Goal: Task Accomplishment & Management: Manage account settings

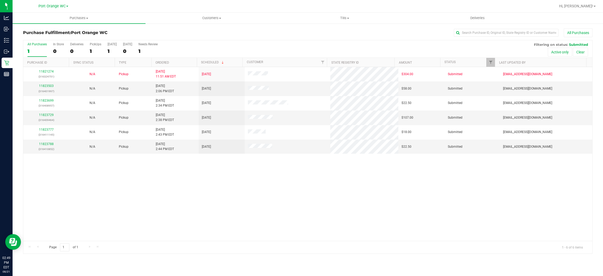
drag, startPoint x: 312, startPoint y: 179, endPoint x: 295, endPoint y: 201, distance: 27.5
click at [312, 179] on div "11821274 (316324751) N/A Pickup [DATE] 11:51 AM EDT 8/21/2025 $304.00 Submitted…" at bounding box center [307, 154] width 569 height 174
click at [46, 88] on link "11823503" at bounding box center [46, 86] width 15 height 4
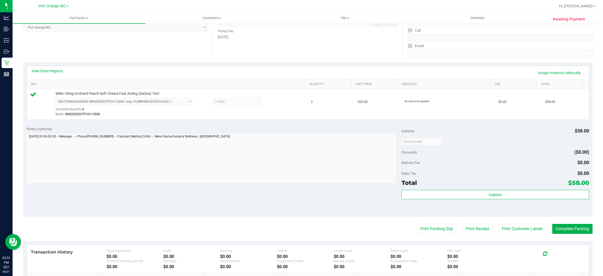
scroll to position [118, 0]
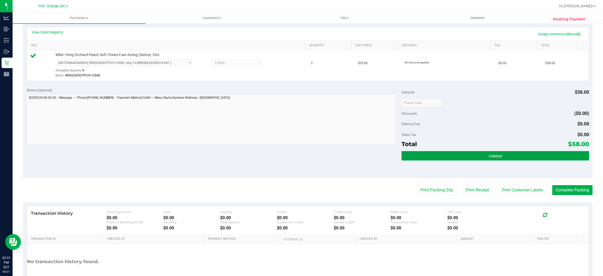
click at [490, 154] on span "Validate" at bounding box center [495, 156] width 13 height 4
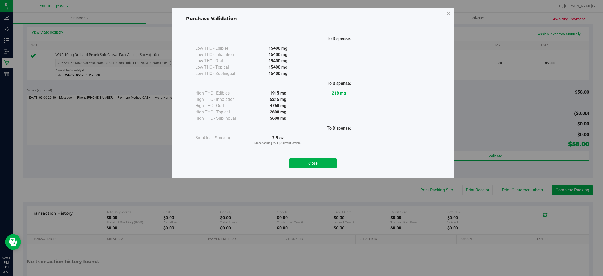
drag, startPoint x: 321, startPoint y: 162, endPoint x: 354, endPoint y: 167, distance: 33.1
click at [321, 163] on button "Close" at bounding box center [313, 162] width 48 height 9
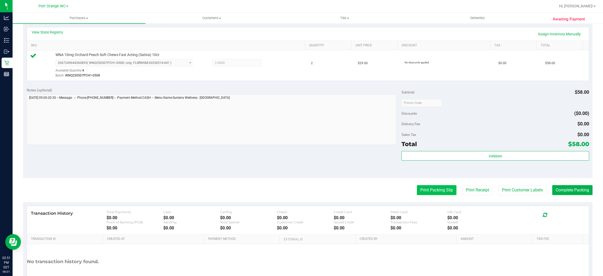
click at [432, 190] on button "Print Packing Slip" at bounding box center [437, 190] width 40 height 10
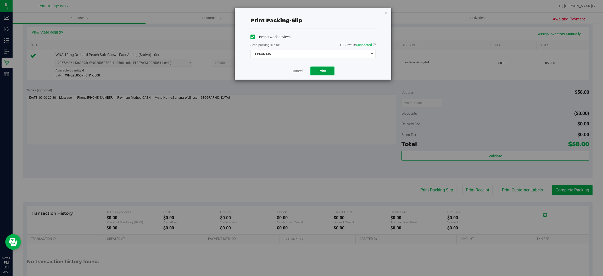
click at [329, 67] on button "Print" at bounding box center [322, 70] width 24 height 9
click at [296, 71] on link "Cancel" at bounding box center [297, 70] width 11 height 5
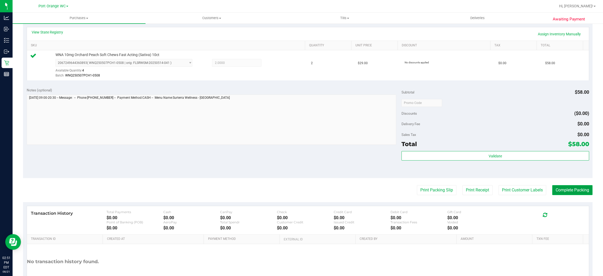
click at [566, 192] on button "Complete Packing" at bounding box center [572, 190] width 40 height 10
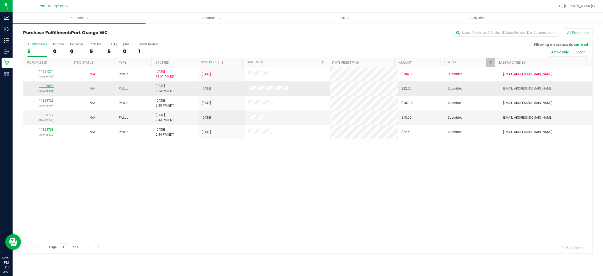
click at [43, 87] on link "11823699" at bounding box center [46, 86] width 15 height 4
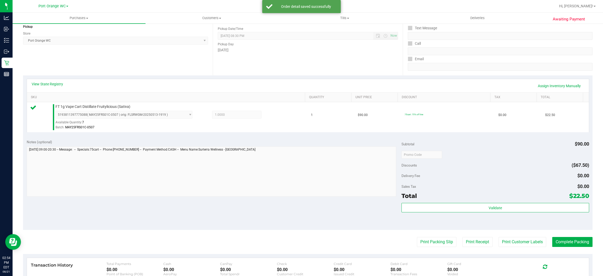
scroll to position [153, 0]
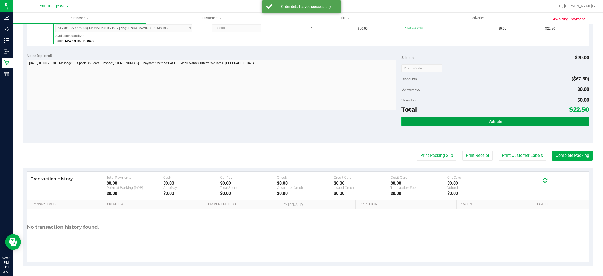
click at [493, 121] on span "Validate" at bounding box center [495, 121] width 13 height 4
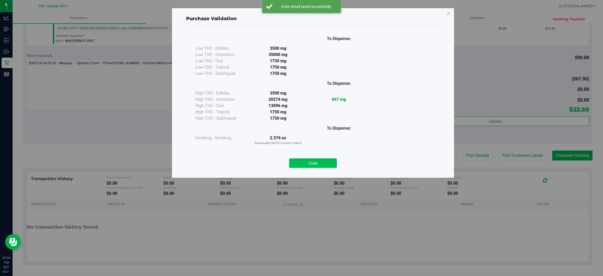
click at [315, 163] on button "Close" at bounding box center [313, 162] width 48 height 9
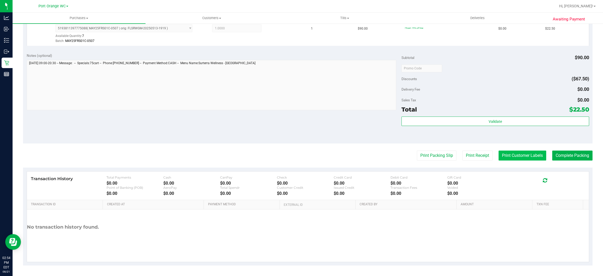
click at [534, 153] on button "Print Customer Labels" at bounding box center [523, 156] width 48 height 10
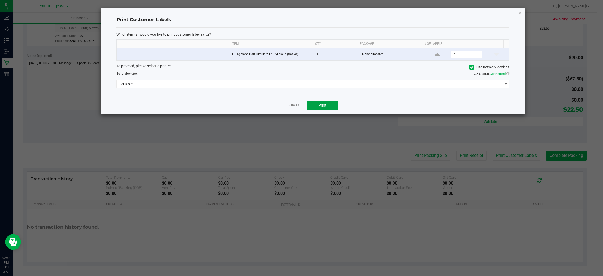
click at [322, 107] on span "Print" at bounding box center [323, 105] width 8 height 4
click at [294, 106] on link "Dismiss" at bounding box center [293, 105] width 11 height 4
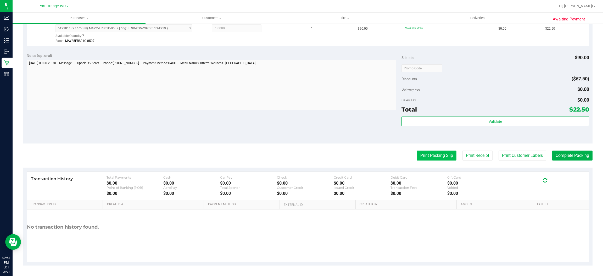
click at [430, 156] on button "Print Packing Slip" at bounding box center [437, 156] width 40 height 10
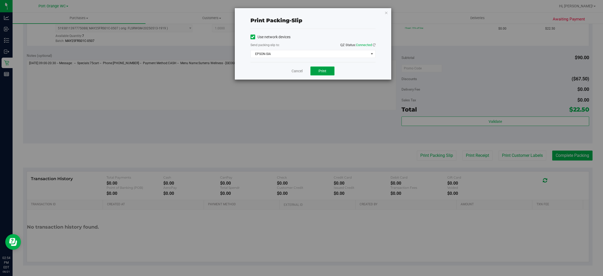
click at [326, 70] on button "Print" at bounding box center [322, 70] width 24 height 9
click at [292, 68] on link "Cancel" at bounding box center [297, 70] width 11 height 5
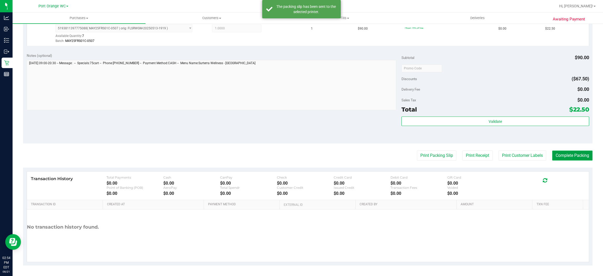
click at [569, 156] on button "Complete Packing" at bounding box center [572, 156] width 40 height 10
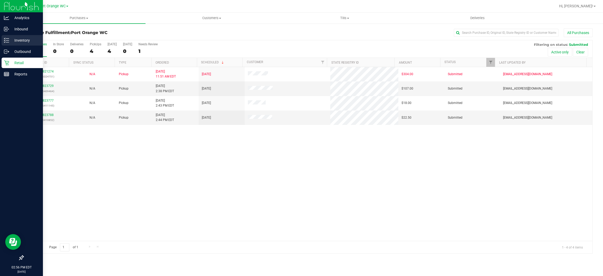
click at [27, 38] on p "Inventory" at bounding box center [24, 40] width 31 height 6
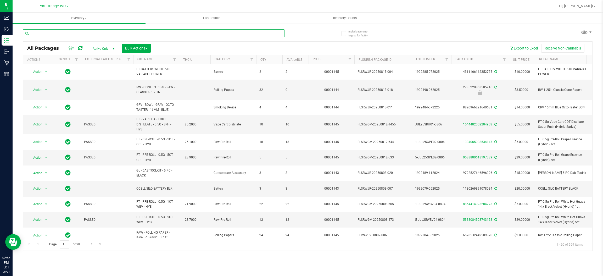
click at [83, 31] on input "text" at bounding box center [154, 33] width 262 height 8
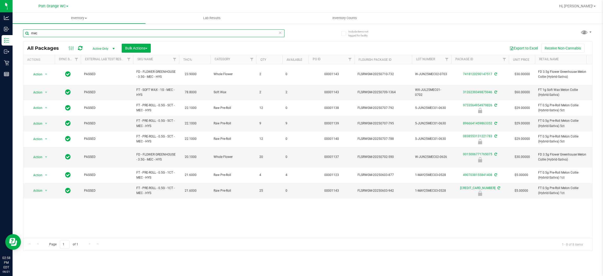
click at [79, 31] on input "mec" at bounding box center [154, 33] width 262 height 8
click at [80, 31] on input "mec" at bounding box center [154, 33] width 262 height 8
type input "0015006771765075"
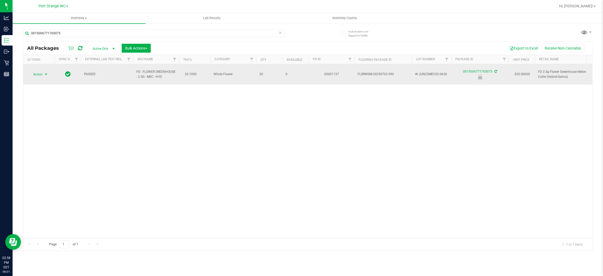
click at [39, 71] on span "Action" at bounding box center [36, 74] width 14 height 7
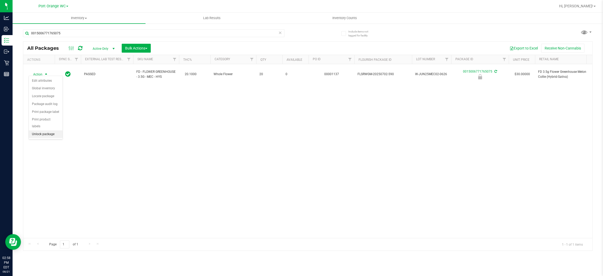
click at [49, 130] on li "Unlock package" at bounding box center [46, 134] width 34 height 8
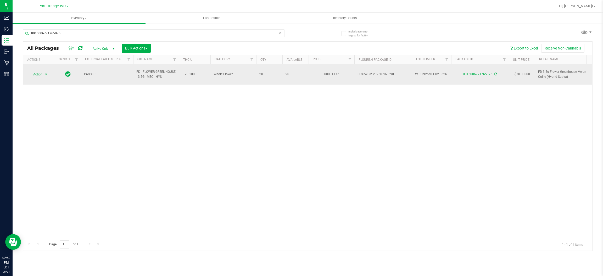
click at [47, 73] on span "select" at bounding box center [46, 74] width 4 height 4
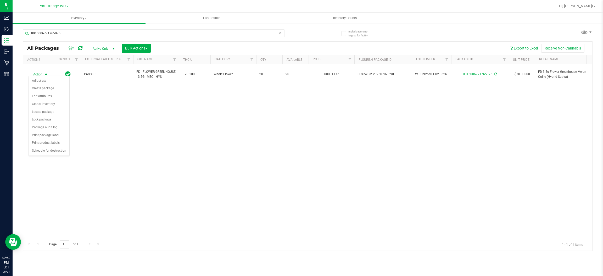
drag, startPoint x: 185, startPoint y: 135, endPoint x: 194, endPoint y: 140, distance: 10.1
click at [186, 135] on div "Action Action Adjust qty Create package Edit attributes Global inventory Locate…" at bounding box center [307, 151] width 569 height 174
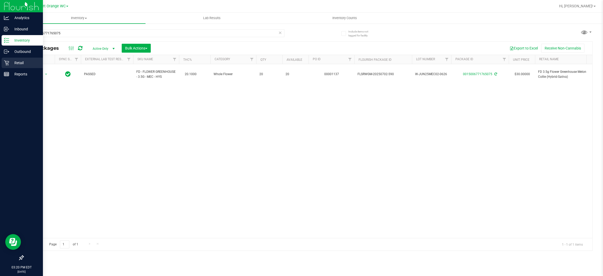
click at [18, 64] on p "Retail" at bounding box center [24, 63] width 31 height 6
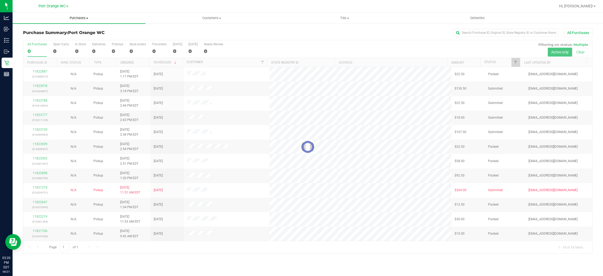
click at [79, 18] on span "Purchases" at bounding box center [79, 18] width 133 height 5
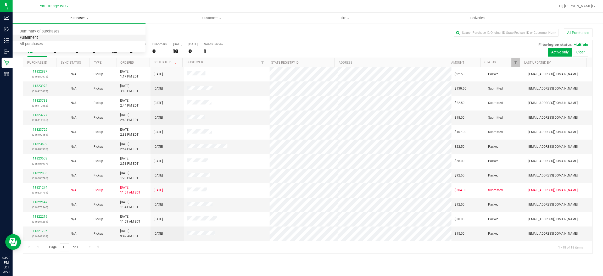
click at [31, 37] on span "Fulfillment" at bounding box center [29, 38] width 32 height 4
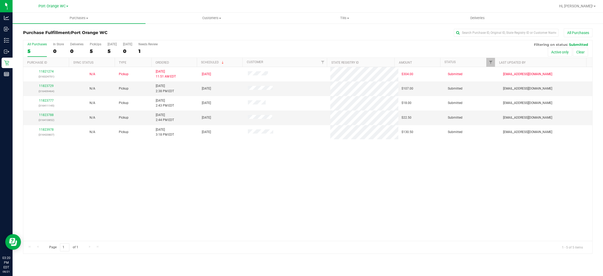
click at [347, 169] on div "11821274 (316324751) N/A Pickup [DATE] 11:51 AM EDT 8/21/2025 $304.00 Submitted…" at bounding box center [307, 154] width 569 height 174
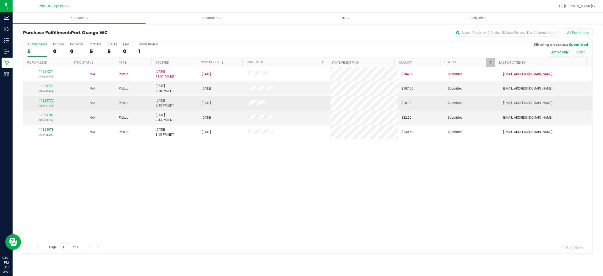
click at [45, 102] on link "11823777" at bounding box center [46, 101] width 15 height 4
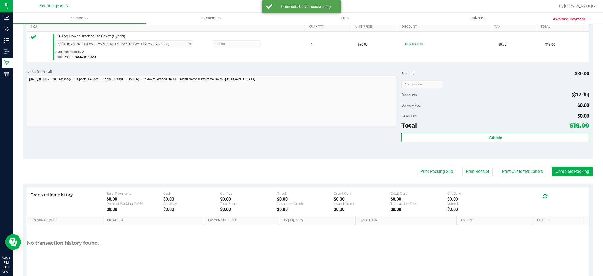
scroll to position [153, 0]
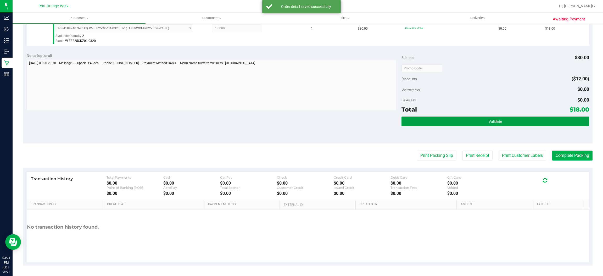
click at [498, 123] on button "Validate" at bounding box center [495, 120] width 187 height 9
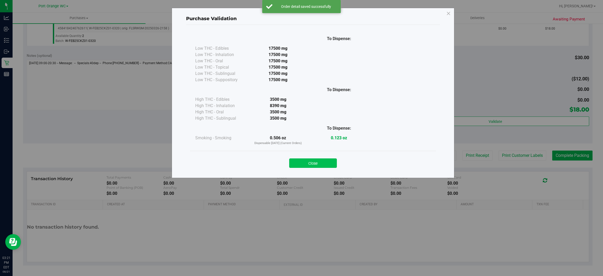
click at [310, 164] on button "Close" at bounding box center [313, 162] width 48 height 9
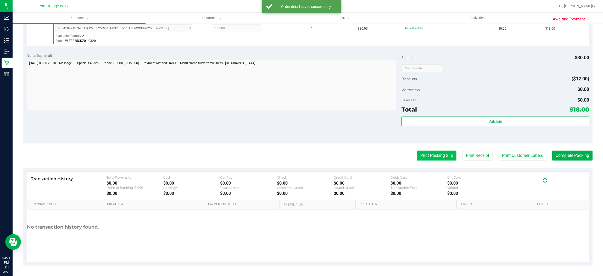
click at [433, 151] on button "Print Packing Slip" at bounding box center [437, 156] width 40 height 10
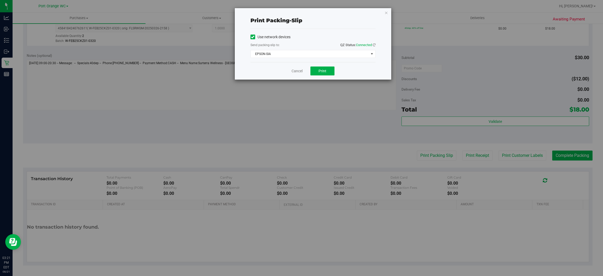
click at [323, 77] on div "Cancel Print" at bounding box center [313, 71] width 125 height 18
click at [329, 64] on div "Cancel Print" at bounding box center [313, 71] width 125 height 18
click at [326, 70] on span "Print" at bounding box center [323, 71] width 8 height 4
click at [299, 71] on link "Cancel" at bounding box center [297, 70] width 11 height 5
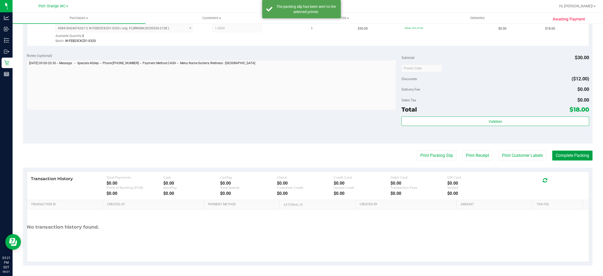
click at [568, 153] on button "Complete Packing" at bounding box center [572, 156] width 40 height 10
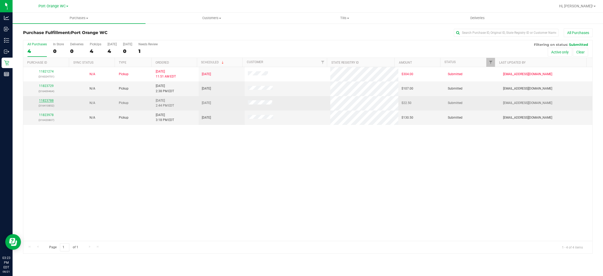
click at [43, 102] on link "11823788" at bounding box center [46, 101] width 15 height 4
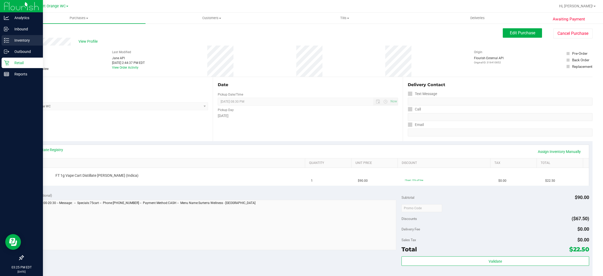
click at [21, 39] on p "Inventory" at bounding box center [24, 40] width 31 height 6
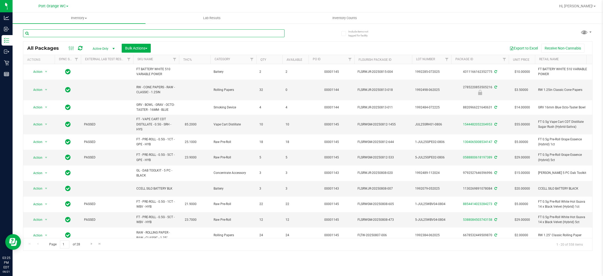
click at [103, 33] on input "text" at bounding box center [154, 33] width 262 height 8
type input "2009982735088339"
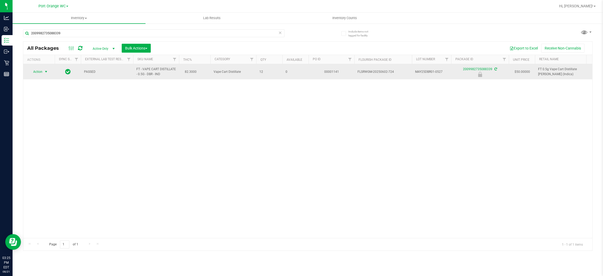
click at [38, 72] on span "Action" at bounding box center [36, 71] width 14 height 7
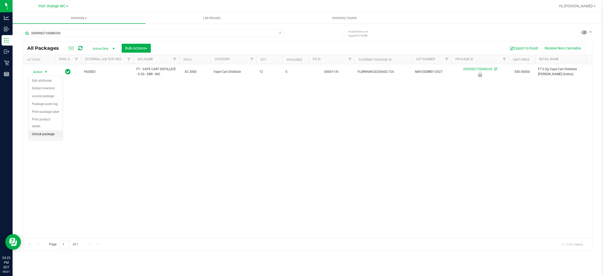
click at [45, 130] on li "Unlock package" at bounding box center [46, 134] width 34 height 8
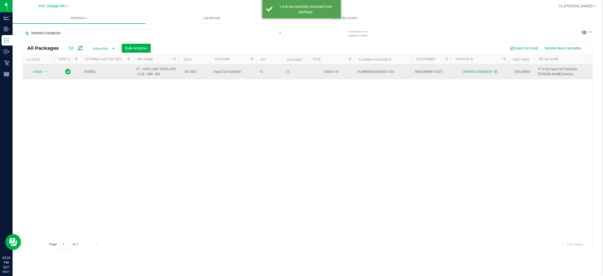
click at [151, 73] on span "FT - VAPE CART DISTILLATE - 0.5G - DBR - IND" at bounding box center [156, 72] width 40 height 10
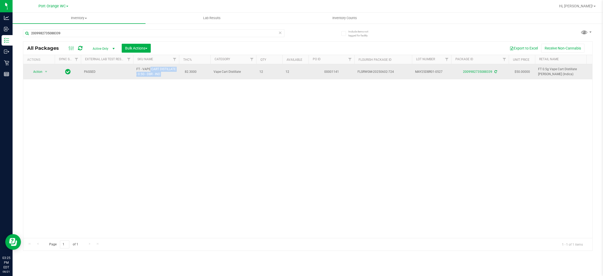
click at [151, 73] on span "FT - VAPE CART DISTILLATE - 0.5G - DBR - IND" at bounding box center [156, 72] width 40 height 10
copy td "FT - VAPE CART DISTILLATE - 0.5G - DBR - IND"
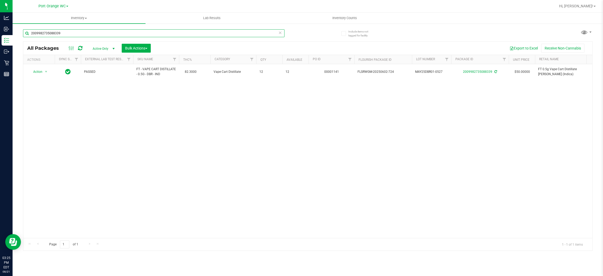
click at [94, 32] on input "2009982735088339" at bounding box center [154, 33] width 262 height 8
click at [95, 32] on input "2009982735088339" at bounding box center [154, 33] width 262 height 8
paste input "FT - VAPE CART DISTILLATE - 0.5G - DBR - IND"
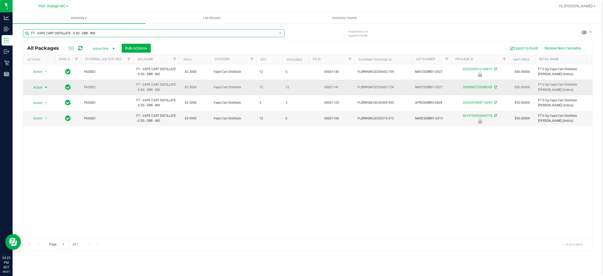
type input "FT - VAPE CART DISTILLATE - 0.5G - DBR - IND"
click at [45, 89] on span "select" at bounding box center [46, 87] width 4 height 4
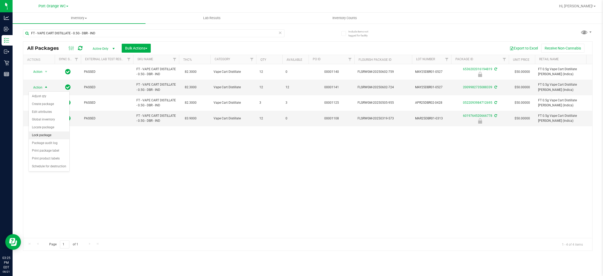
click at [40, 136] on li "Lock package" at bounding box center [49, 135] width 41 height 8
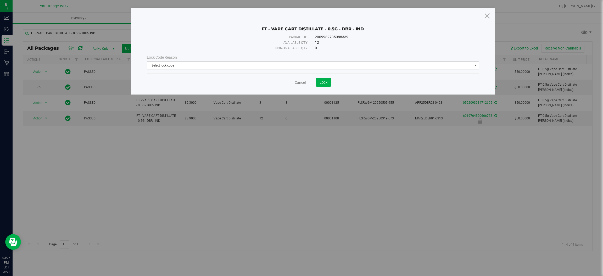
click at [318, 66] on span "Select lock code" at bounding box center [309, 65] width 325 height 7
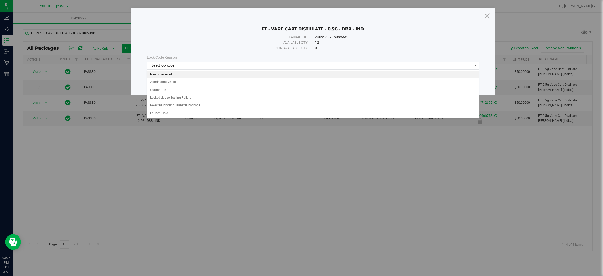
click at [167, 74] on li "Newly Received" at bounding box center [313, 75] width 332 height 8
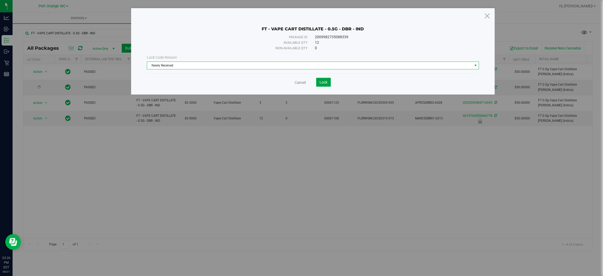
click at [326, 82] on span "Lock" at bounding box center [324, 82] width 8 height 4
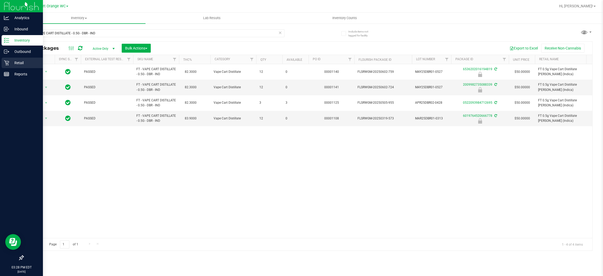
click at [19, 64] on p "Retail" at bounding box center [24, 63] width 31 height 6
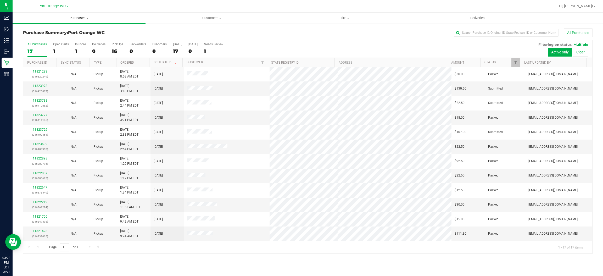
click at [75, 15] on uib-tab-heading "Purchases Summary of purchases Fulfillment All purchases" at bounding box center [79, 18] width 133 height 11
click at [32, 36] on span "Fulfillment" at bounding box center [29, 38] width 32 height 4
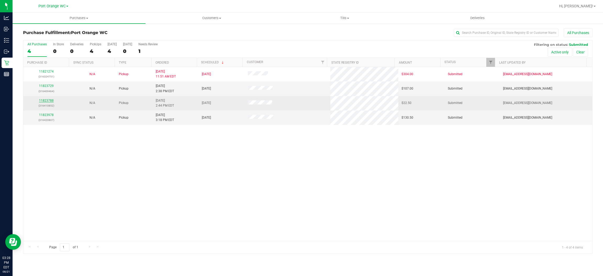
click at [43, 101] on link "11823788" at bounding box center [46, 101] width 15 height 4
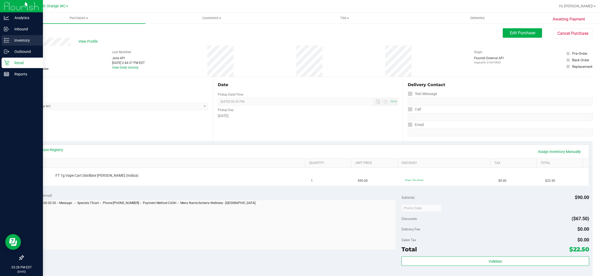
drag, startPoint x: 23, startPoint y: 37, endPoint x: 28, endPoint y: 38, distance: 5.3
click at [23, 37] on div "Inventory" at bounding box center [22, 40] width 41 height 10
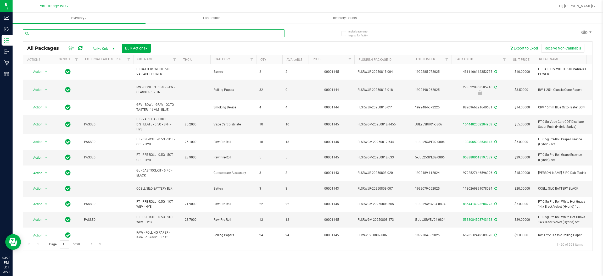
click at [99, 29] on input "text" at bounding box center [154, 33] width 262 height 8
type input "6524322645176204"
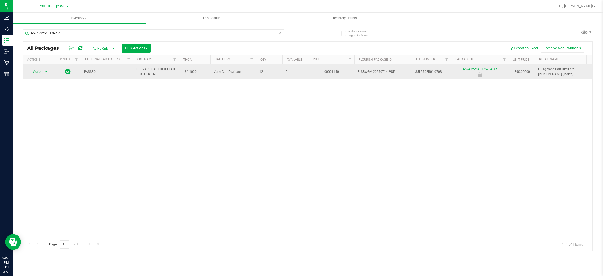
click at [37, 73] on span "Action" at bounding box center [36, 71] width 14 height 7
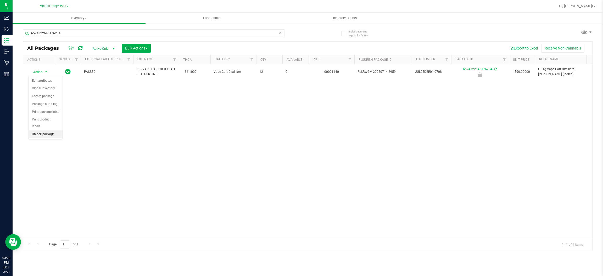
click at [40, 130] on li "Unlock package" at bounding box center [46, 134] width 34 height 8
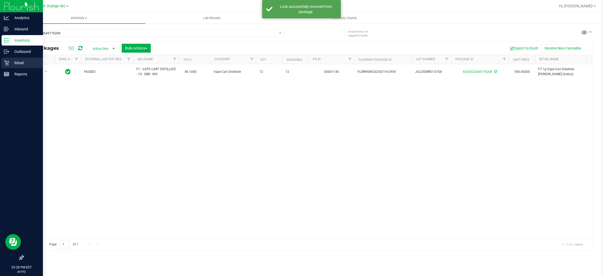
click at [18, 64] on p "Retail" at bounding box center [24, 63] width 31 height 6
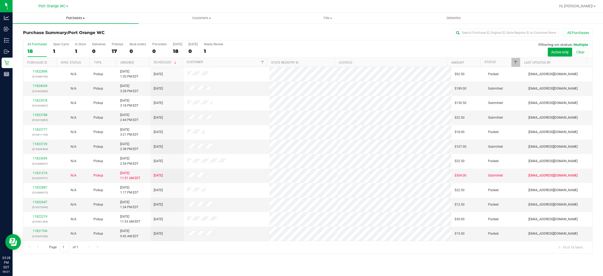
click at [78, 21] on uib-tab-heading "Purchases Summary of purchases Fulfillment All purchases" at bounding box center [76, 18] width 126 height 11
click at [36, 37] on span "Fulfillment" at bounding box center [29, 38] width 32 height 4
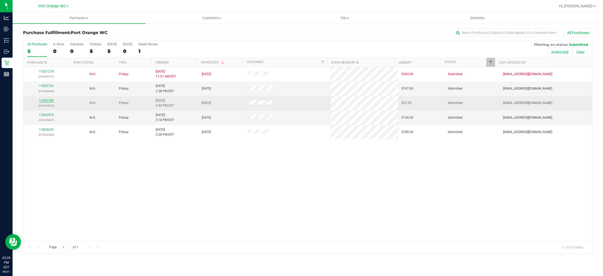
click at [42, 100] on link "11823788" at bounding box center [46, 101] width 15 height 4
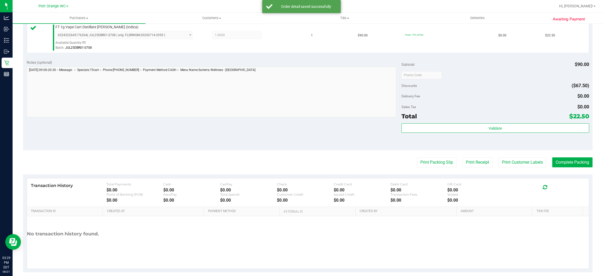
scroll to position [153, 0]
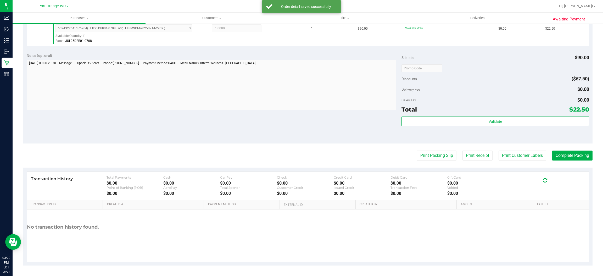
click at [510, 111] on div "Total $22.50" at bounding box center [495, 109] width 187 height 9
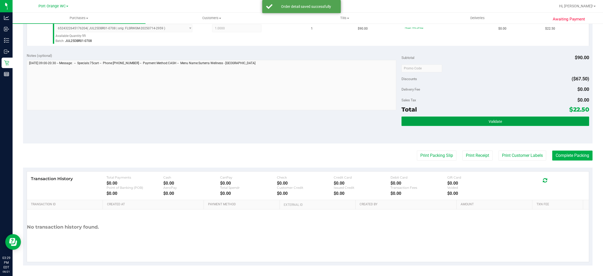
click at [503, 119] on button "Validate" at bounding box center [495, 120] width 187 height 9
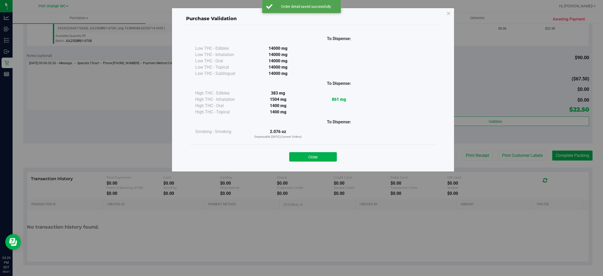
click at [312, 157] on button "Close" at bounding box center [313, 156] width 48 height 9
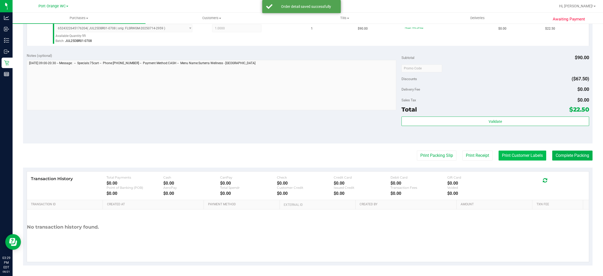
click at [529, 152] on button "Print Customer Labels" at bounding box center [523, 156] width 48 height 10
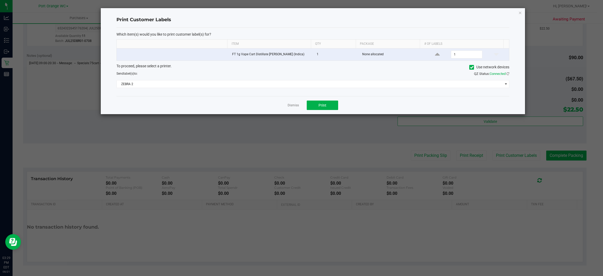
click at [331, 99] on div "Dismiss Print" at bounding box center [312, 105] width 393 height 18
click at [321, 106] on span "Print" at bounding box center [323, 105] width 8 height 4
click at [293, 104] on link "Dismiss" at bounding box center [293, 105] width 11 height 4
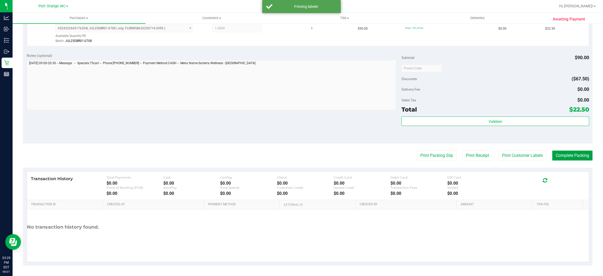
click at [563, 153] on button "Complete Packing" at bounding box center [572, 156] width 40 height 10
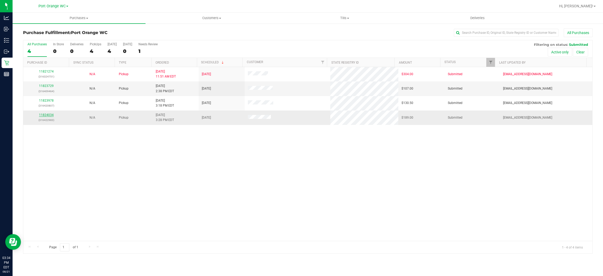
click at [44, 114] on link "11824034" at bounding box center [46, 115] width 15 height 4
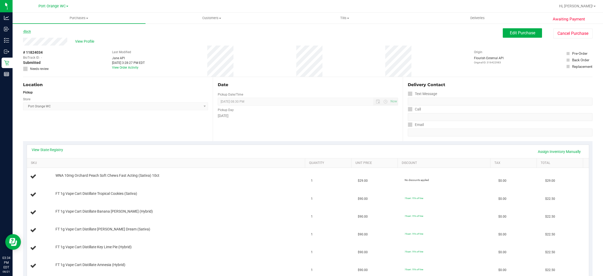
click at [26, 31] on link "Back" at bounding box center [27, 32] width 8 height 4
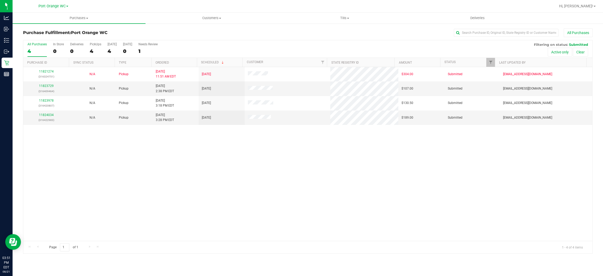
drag, startPoint x: 313, startPoint y: 179, endPoint x: 321, endPoint y: 175, distance: 8.4
click at [318, 176] on div "11821274 (316324751) N/A Pickup [DATE] 11:51 AM EDT 8/21/2025 $304.00 Submitted…" at bounding box center [307, 154] width 569 height 174
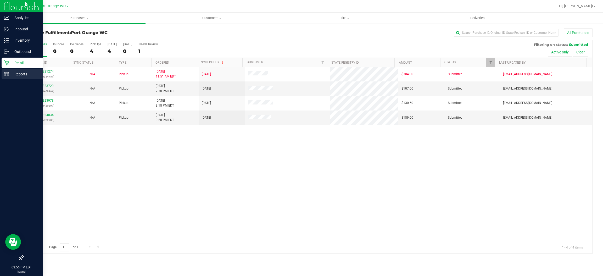
click at [25, 71] on p "Reports" at bounding box center [24, 74] width 31 height 6
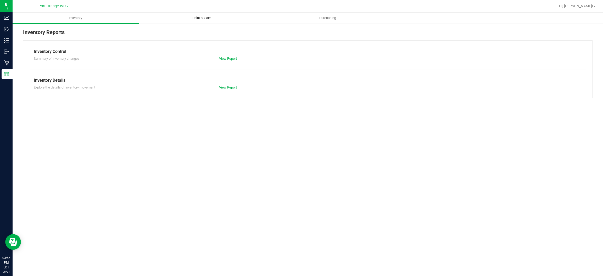
click at [198, 22] on uib-tab-heading "Point of Sale" at bounding box center [202, 18] width 126 height 10
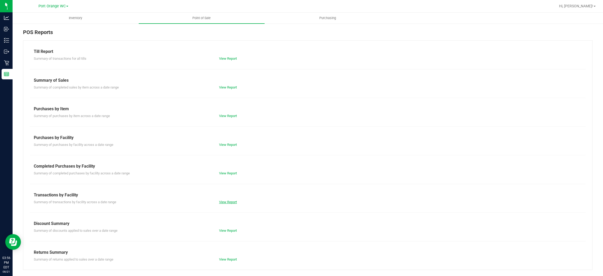
click at [227, 202] on link "View Report" at bounding box center [228, 202] width 18 height 4
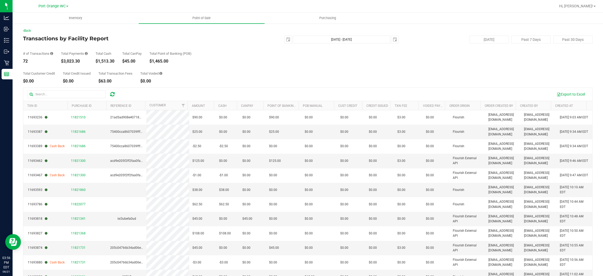
click at [254, 69] on div "Total Customer Credit $0.00 Total Credit Issued $0.00 Total Transaction Fees $6…" at bounding box center [308, 73] width 570 height 20
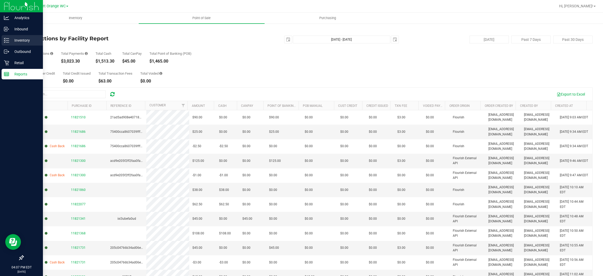
click at [22, 42] on p "Inventory" at bounding box center [24, 40] width 31 height 6
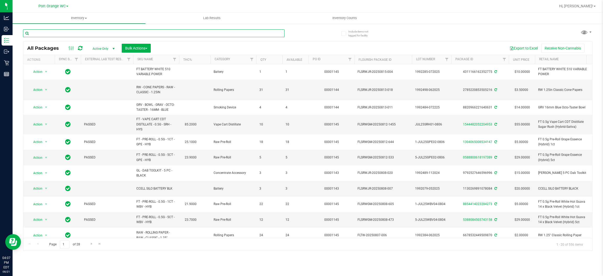
click at [87, 31] on input "text" at bounding box center [154, 33] width 262 height 8
type input "7787752803534622"
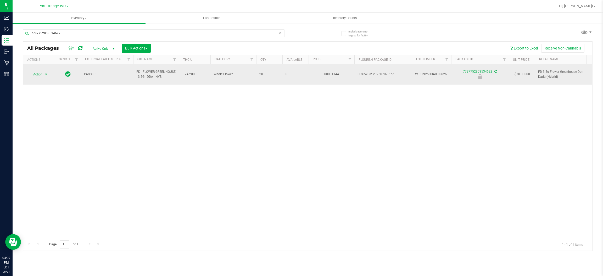
click at [40, 71] on span "Action" at bounding box center [36, 74] width 14 height 7
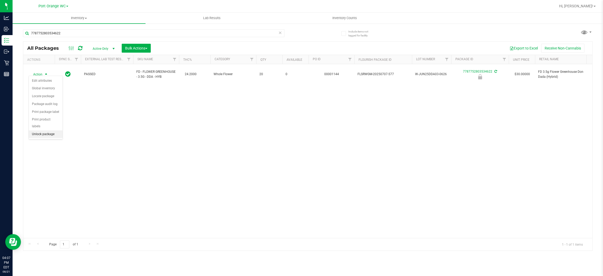
click at [41, 130] on li "Unlock package" at bounding box center [46, 134] width 34 height 8
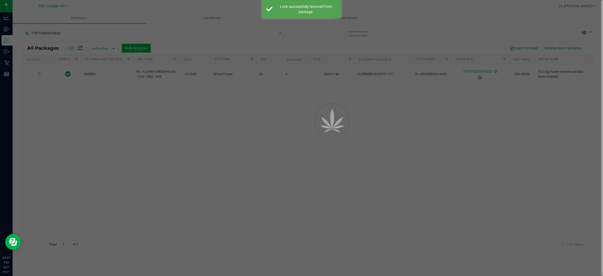
click at [180, 138] on div at bounding box center [301, 138] width 603 height 276
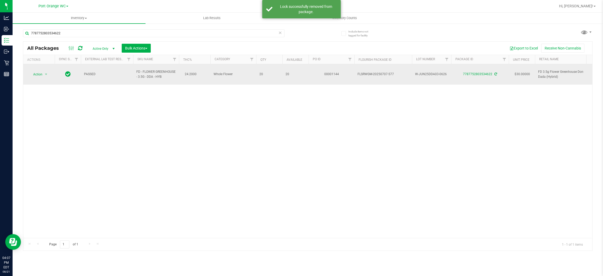
click at [156, 71] on span "FD - FLOWER GREENHOUSE - 3.5G - DDA - HYB" at bounding box center [156, 74] width 40 height 10
copy td "FD - FLOWER GREENHOUSE - 3.5G - DDA - HYB"
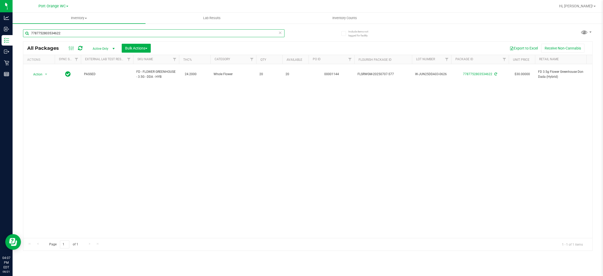
click at [96, 29] on input "7787752803534622" at bounding box center [154, 33] width 262 height 8
click at [97, 32] on input "7787752803534622" at bounding box center [154, 33] width 262 height 8
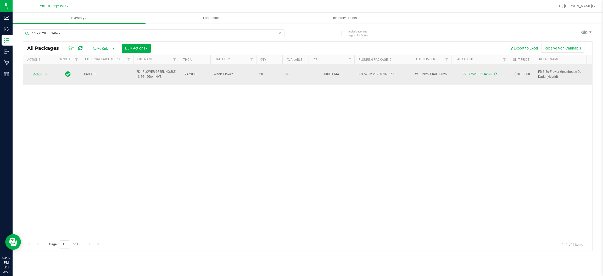
click at [147, 71] on span "FD - FLOWER GREENHOUSE - 3.5G - DDA - HYB" at bounding box center [156, 74] width 40 height 10
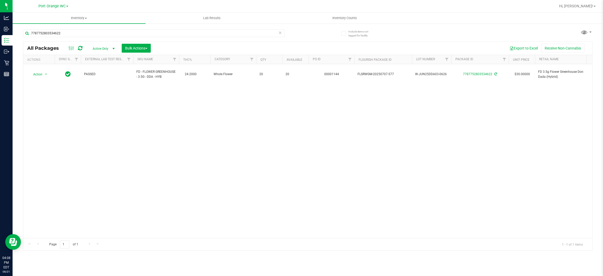
drag, startPoint x: 147, startPoint y: 71, endPoint x: 98, endPoint y: 107, distance: 60.6
click at [98, 107] on div "Action Action Adjust qty Create package Edit attributes Global inventory Locate…" at bounding box center [307, 151] width 569 height 174
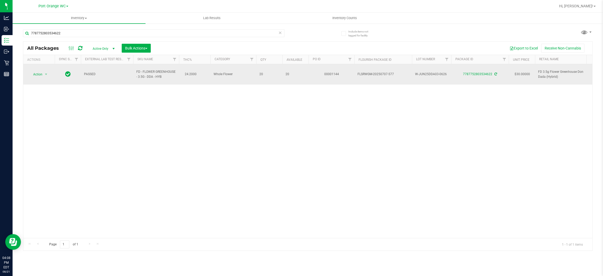
click at [140, 69] on span "FD - FLOWER GREENHOUSE - 3.5G - DDA - HYB" at bounding box center [156, 74] width 40 height 10
copy td "FD - FLOWER GREENHOUSE - 3.5G - DDA - HYB"
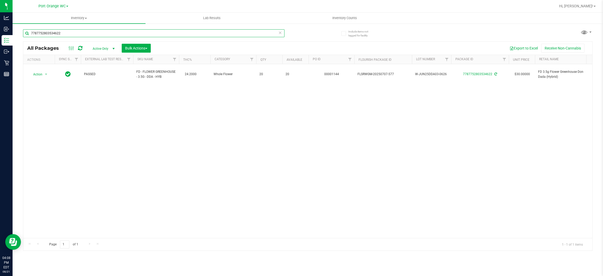
click at [77, 34] on input "7787752803534622" at bounding box center [154, 33] width 262 height 8
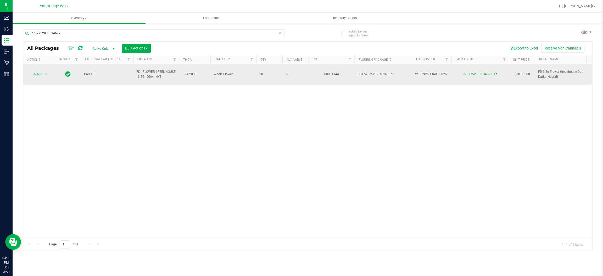
click at [150, 69] on span "FD - FLOWER GREENHOUSE - 3.5G - DDA - HYB" at bounding box center [156, 74] width 40 height 10
click at [151, 69] on span "FD - FLOWER GREENHOUSE - 3.5G - DDA - HYB" at bounding box center [156, 74] width 40 height 10
copy td "FD - FLOWER GREENHOUSE - 3.5G - DDA - HYB"
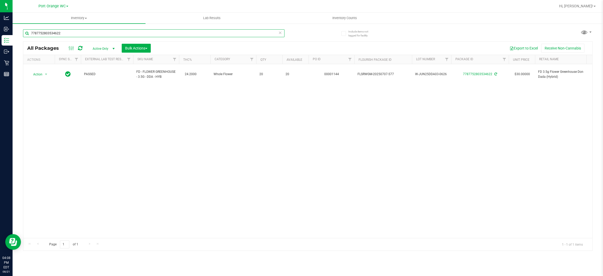
click at [84, 33] on input "7787752803534622" at bounding box center [154, 33] width 262 height 8
paste input "FD - FLOWER GREENHOUSE - 3.5G - DDA - HYB"
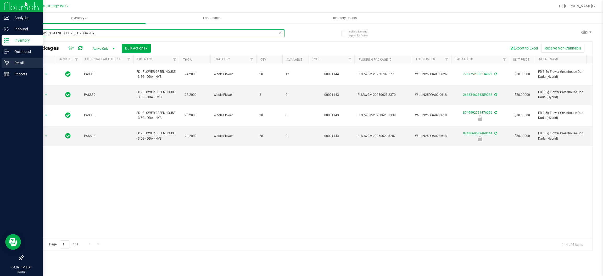
type input "FD - FLOWER GREENHOUSE - 3.5G - DDA - HYB"
click at [15, 64] on p "Retail" at bounding box center [24, 63] width 31 height 6
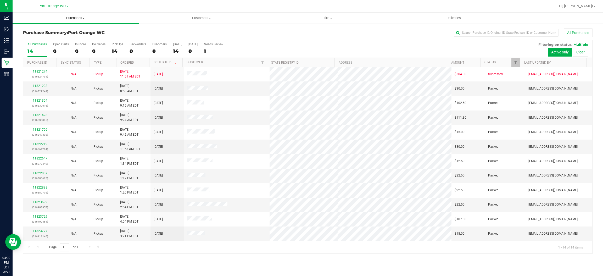
click at [74, 18] on span "Purchases" at bounding box center [76, 18] width 126 height 5
click at [31, 36] on span "Fulfillment" at bounding box center [29, 38] width 32 height 4
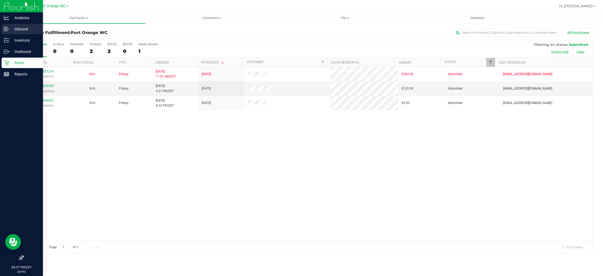
click at [8, 29] on circle at bounding box center [8, 29] width 1 height 1
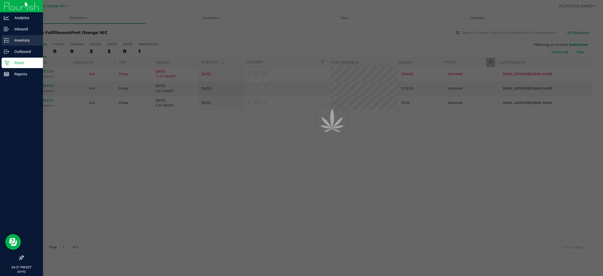
click at [29, 41] on p "Inventory" at bounding box center [24, 40] width 31 height 6
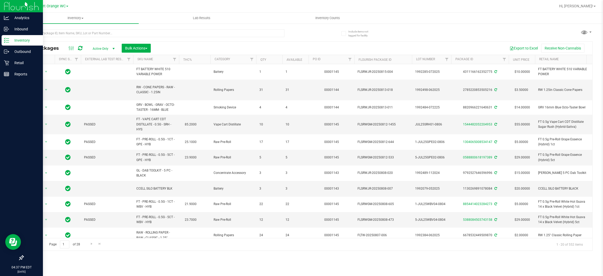
click at [0, 35] on link "Inventory" at bounding box center [21, 40] width 43 height 11
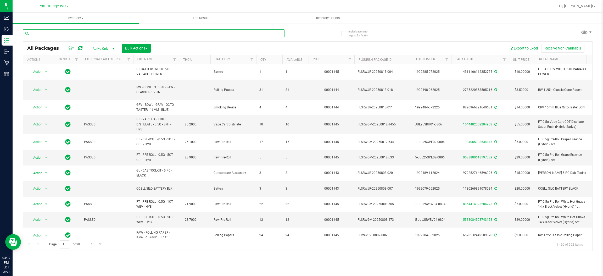
click at [92, 34] on input "text" at bounding box center [154, 33] width 262 height 8
type input "[CREDIT_CARD_NUMBER]"
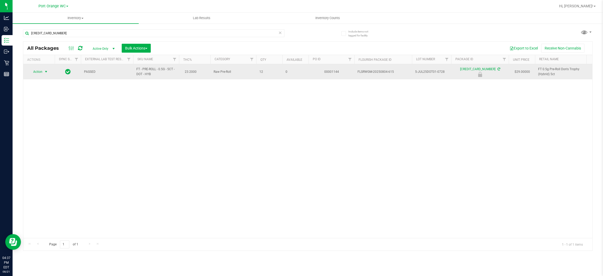
click at [46, 72] on span "select" at bounding box center [46, 72] width 4 height 4
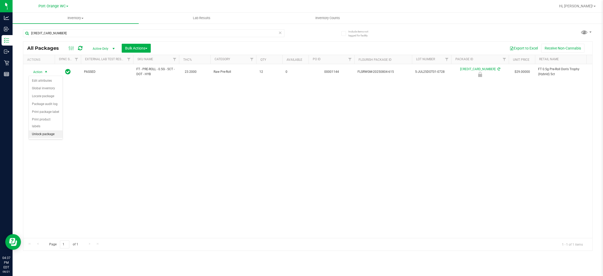
click at [51, 130] on li "Unlock package" at bounding box center [46, 134] width 34 height 8
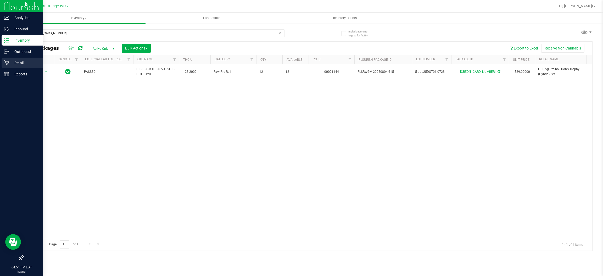
click at [21, 62] on p "Retail" at bounding box center [24, 63] width 31 height 6
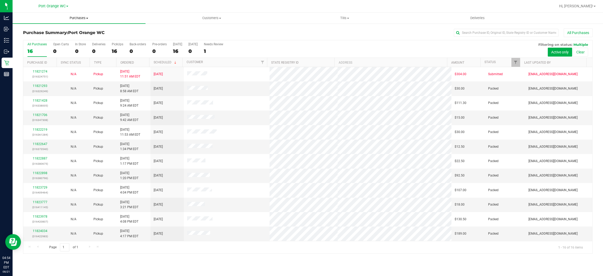
click at [76, 17] on span "Purchases" at bounding box center [79, 18] width 133 height 5
click at [33, 37] on span "Fulfillment" at bounding box center [29, 38] width 32 height 4
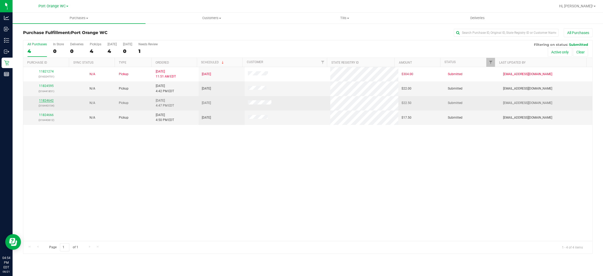
click at [43, 99] on link "11824642" at bounding box center [46, 101] width 15 height 4
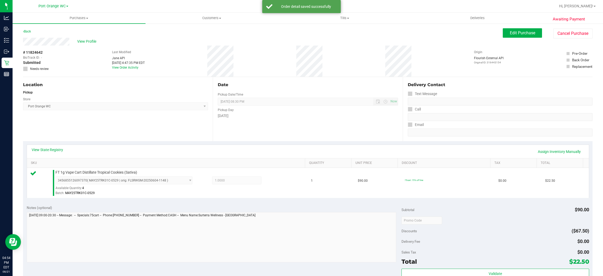
scroll to position [153, 0]
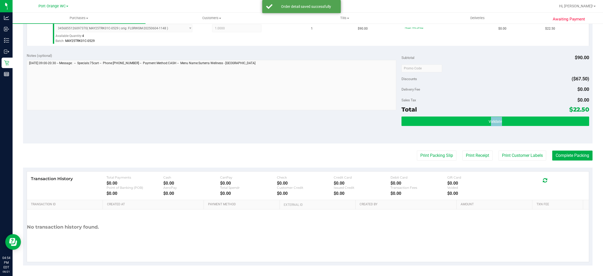
drag, startPoint x: 497, startPoint y: 115, endPoint x: 492, endPoint y: 117, distance: 5.3
click at [493, 117] on div "Subtotal $90.00 Discounts ($67.50) Delivery Fee $0.00 Sales Tax $0.00 Total $22…" at bounding box center [495, 96] width 187 height 87
click at [492, 117] on button "Validate" at bounding box center [495, 120] width 187 height 9
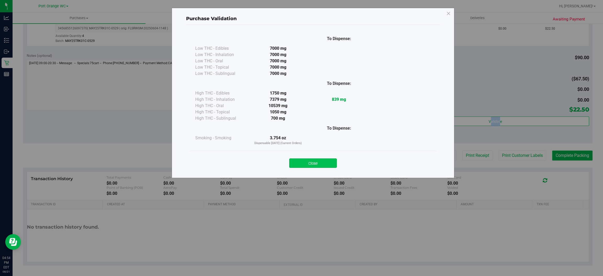
click at [310, 162] on button "Close" at bounding box center [313, 162] width 48 height 9
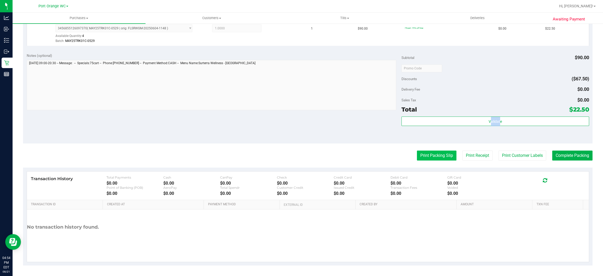
click at [419, 156] on button "Print Packing Slip" at bounding box center [437, 156] width 40 height 10
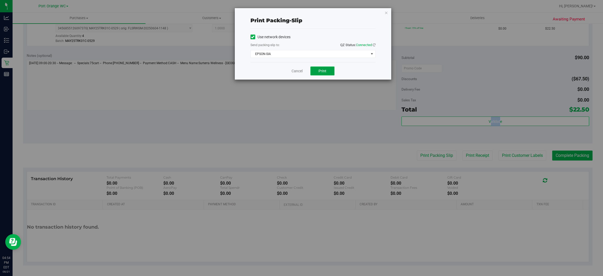
click at [323, 68] on button "Print" at bounding box center [322, 70] width 24 height 9
click at [295, 71] on link "Cancel" at bounding box center [297, 70] width 11 height 5
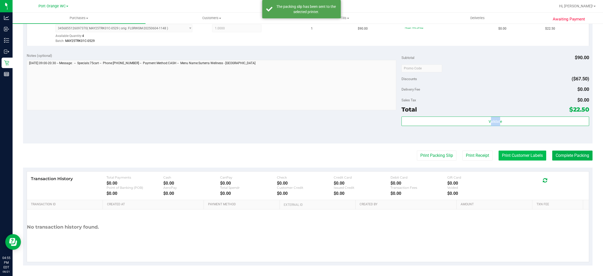
click at [529, 159] on button "Print Customer Labels" at bounding box center [523, 156] width 48 height 10
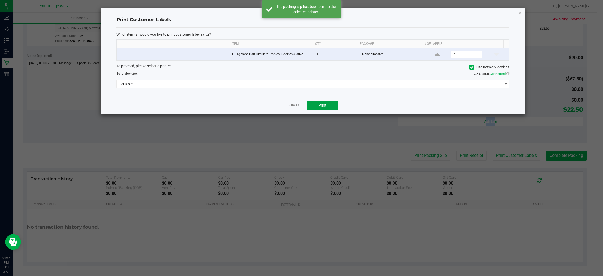
click at [326, 109] on button "Print" at bounding box center [322, 105] width 31 height 9
click at [294, 103] on app-cancel-button "Dismiss" at bounding box center [293, 105] width 11 height 5
click at [294, 104] on link "Dismiss" at bounding box center [293, 105] width 11 height 4
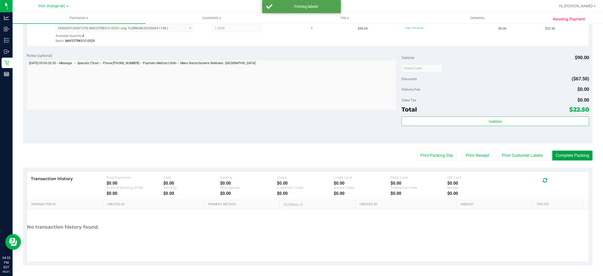
click at [565, 156] on button "Complete Packing" at bounding box center [572, 156] width 40 height 10
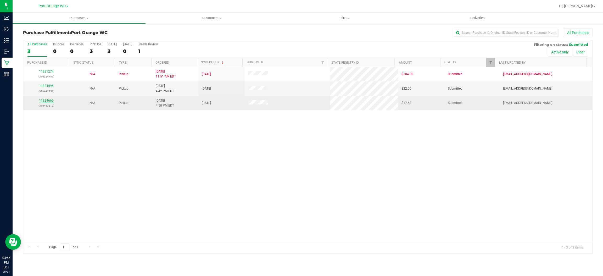
click at [44, 101] on link "11824666" at bounding box center [46, 101] width 15 height 4
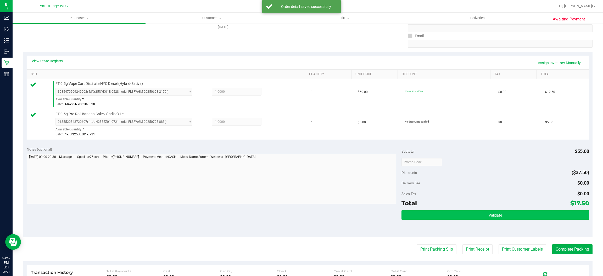
scroll to position [118, 0]
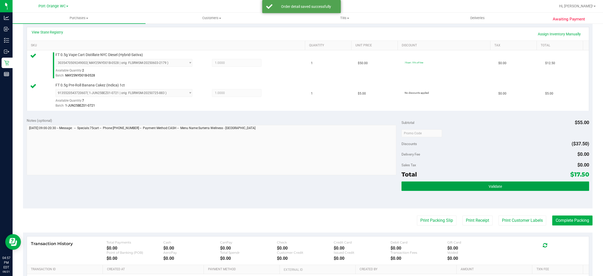
click at [513, 184] on button "Validate" at bounding box center [495, 185] width 187 height 9
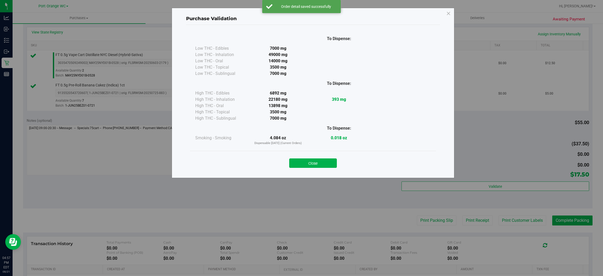
click at [317, 166] on button "Close" at bounding box center [313, 162] width 48 height 9
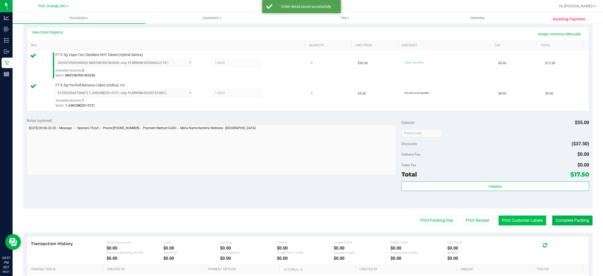
click at [523, 221] on button "Print Customer Labels" at bounding box center [523, 220] width 48 height 10
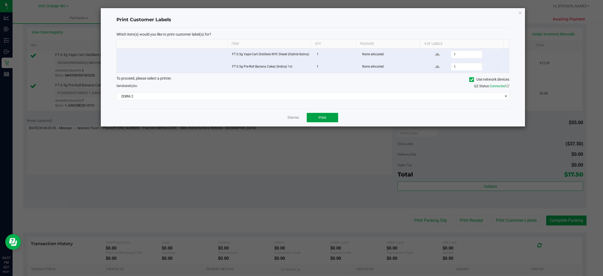
click at [324, 119] on span "Print" at bounding box center [323, 117] width 8 height 4
click at [294, 116] on app-cancel-button "Dismiss" at bounding box center [293, 117] width 11 height 5
click at [293, 119] on link "Dismiss" at bounding box center [293, 117] width 11 height 4
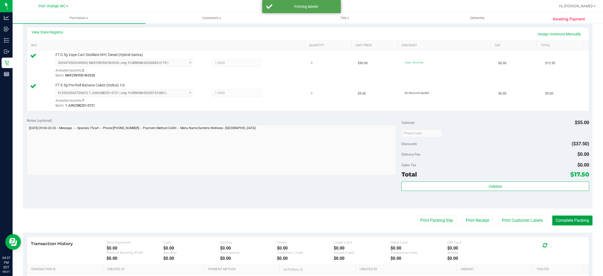
click at [580, 216] on button "Complete Packing" at bounding box center [572, 220] width 40 height 10
